Goal: Information Seeking & Learning: Learn about a topic

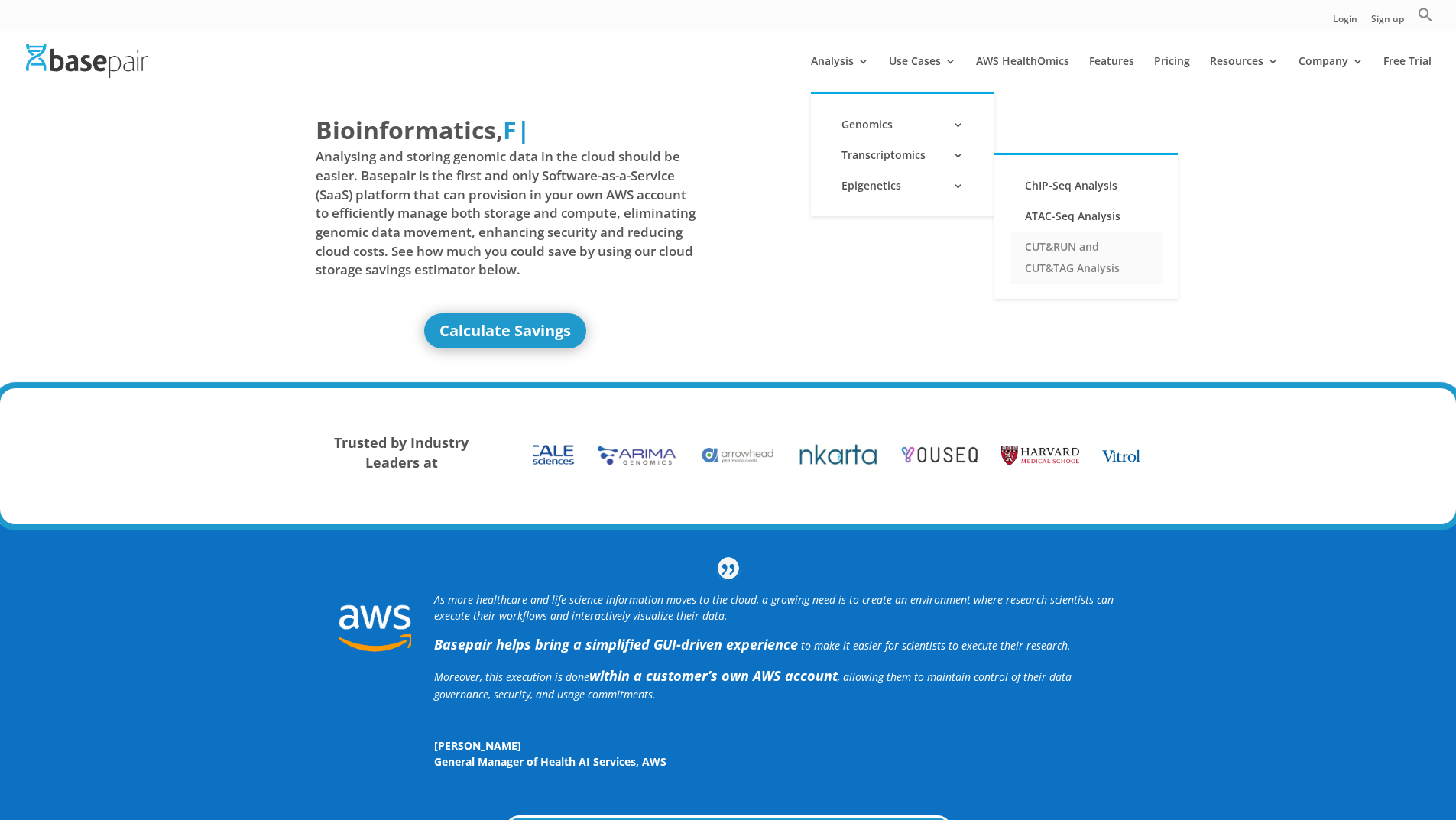
click at [1076, 244] on link "CUT&RUN and CUT&TAG Analysis" at bounding box center [1086, 257] width 153 height 52
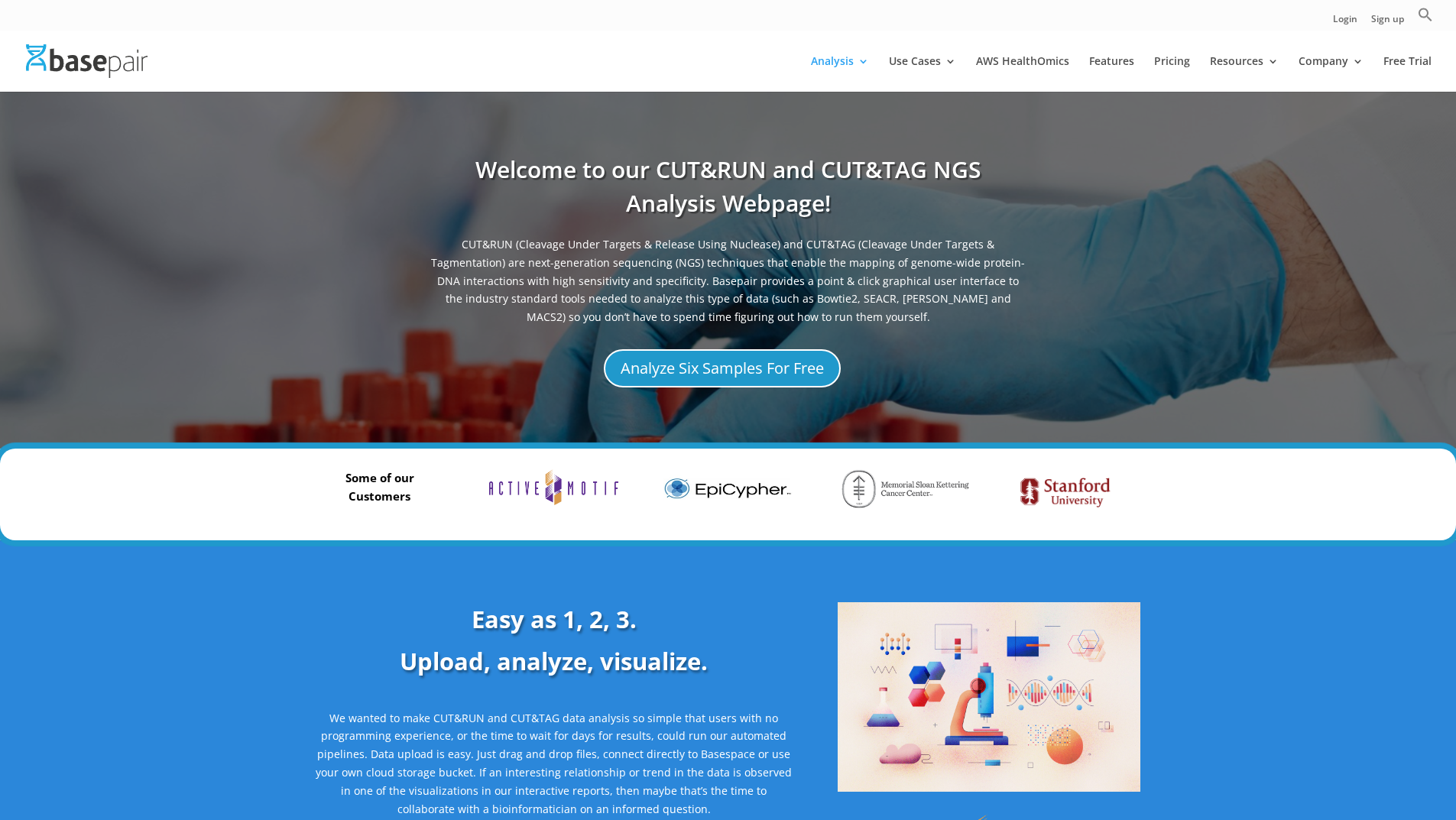
click at [909, 425] on section "Welcome to our CUT&RUN and CUT&TAG NGS Analysis Webpage! CUT&RUN (Cleavage Unde…" at bounding box center [728, 270] width 1456 height 357
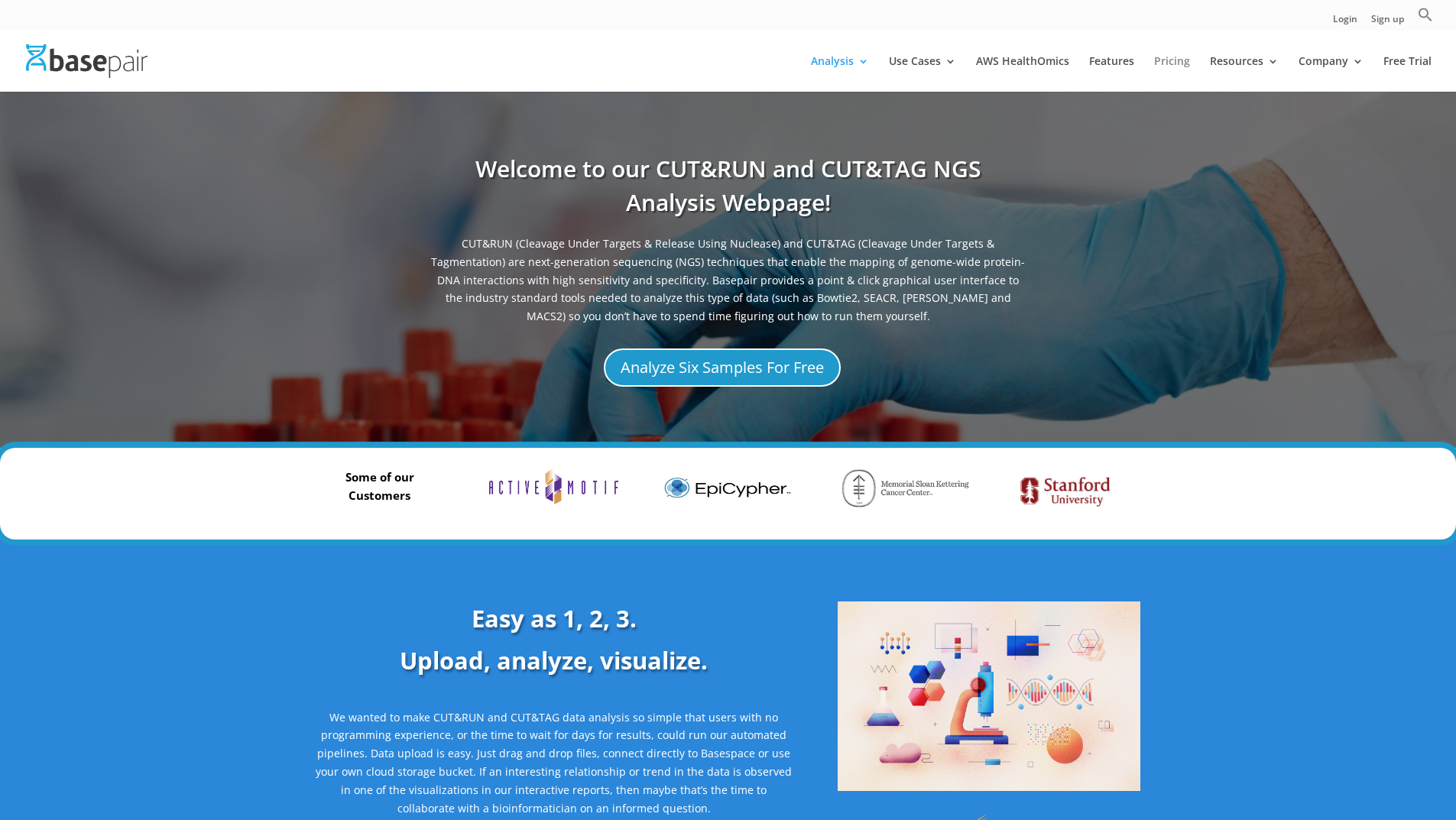
click at [1160, 63] on link "Pricing" at bounding box center [1171, 73] width 36 height 36
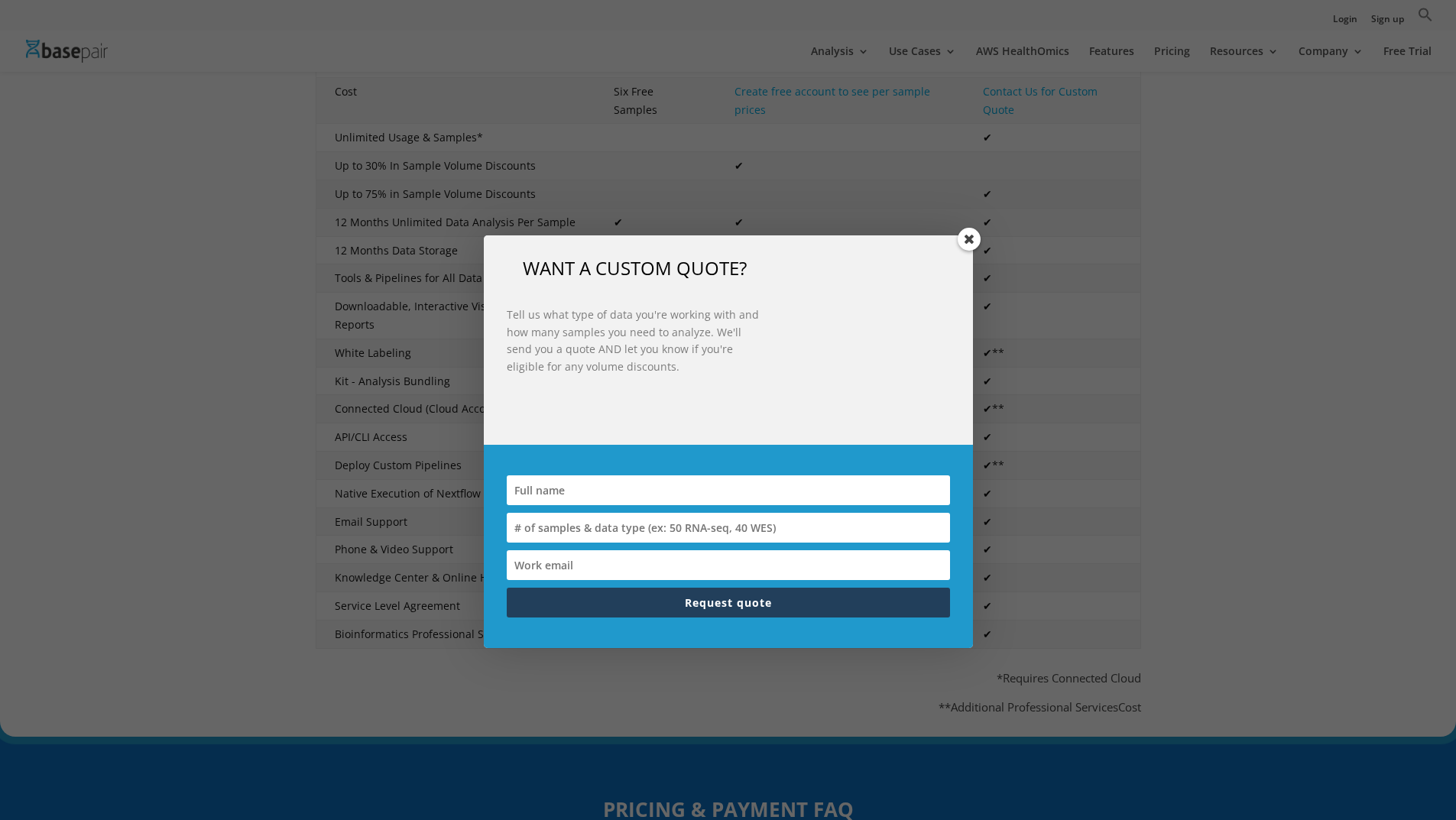
scroll to position [611, 0]
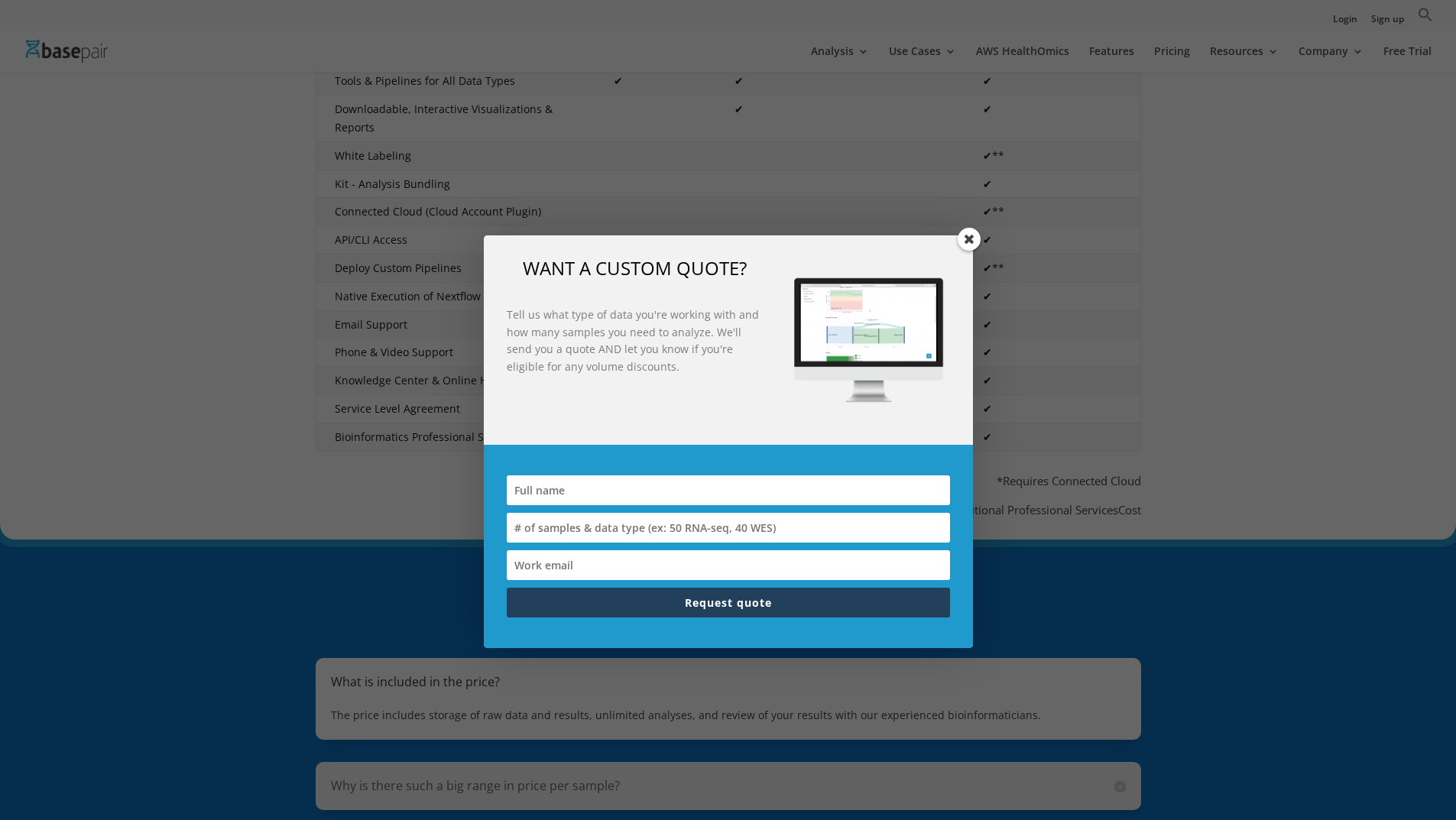
click at [970, 240] on span at bounding box center [969, 240] width 23 height 23
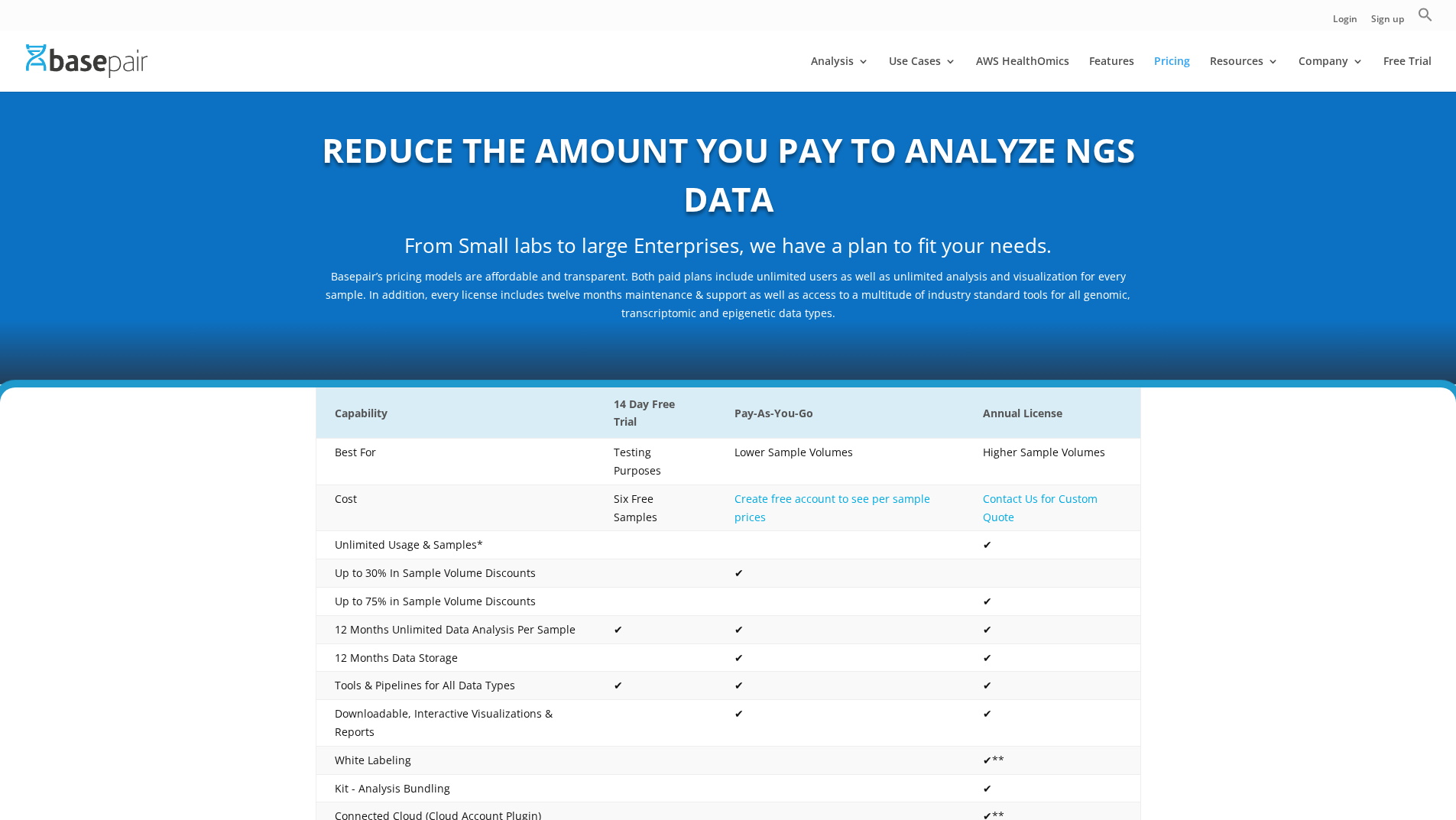
scroll to position [0, 0]
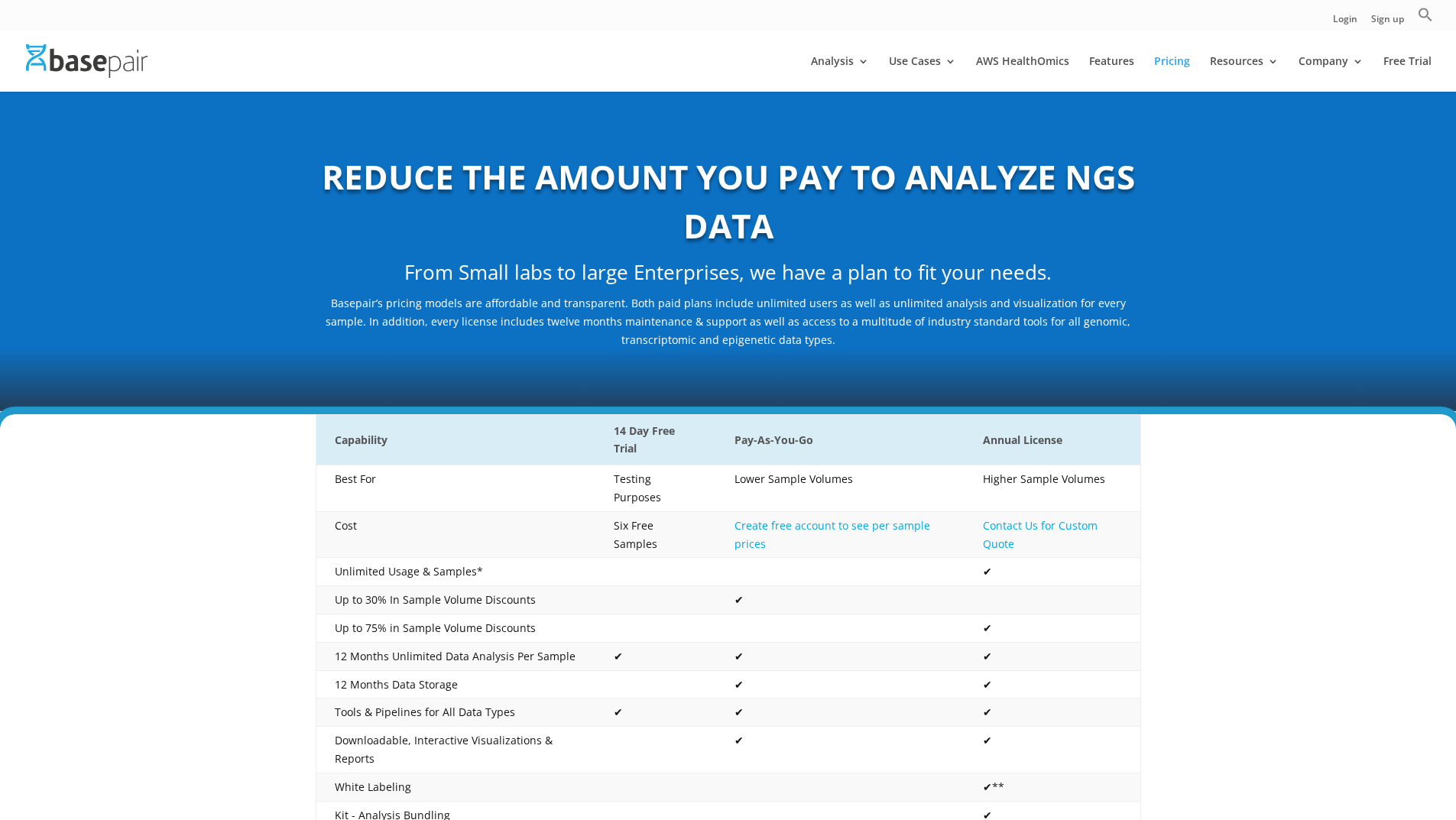
click at [687, 40] on div at bounding box center [751, 61] width 1456 height 61
